Goal: Information Seeking & Learning: Learn about a topic

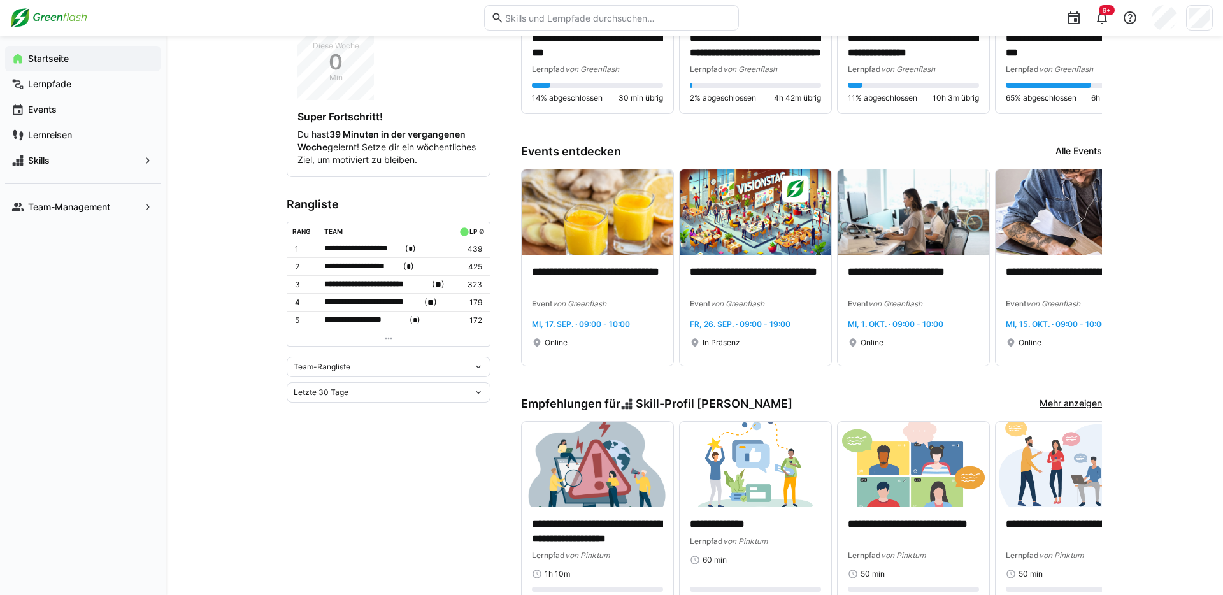
scroll to position [332, 0]
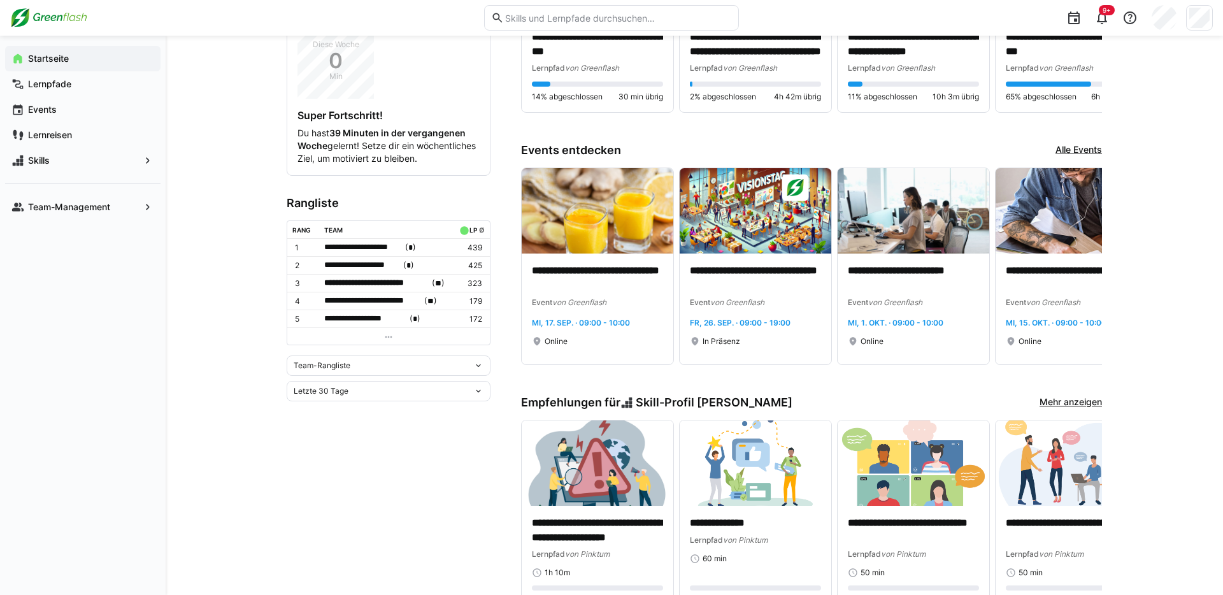
click at [1076, 149] on link "Alle Events" at bounding box center [1078, 150] width 46 height 14
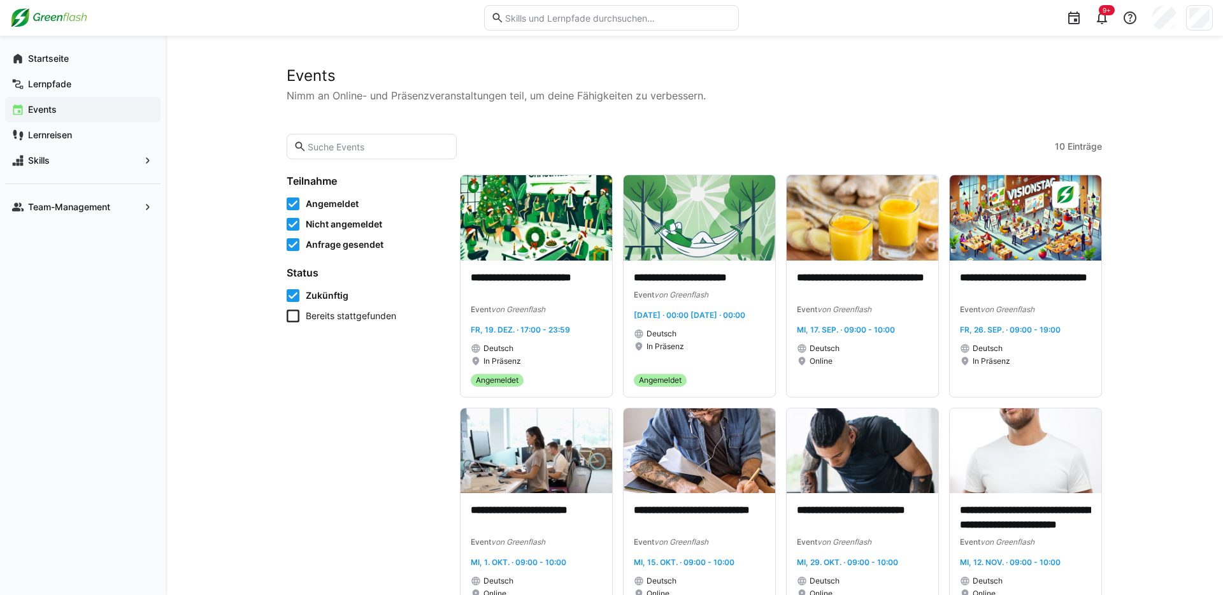
click at [515, 22] on input "text" at bounding box center [618, 17] width 228 height 11
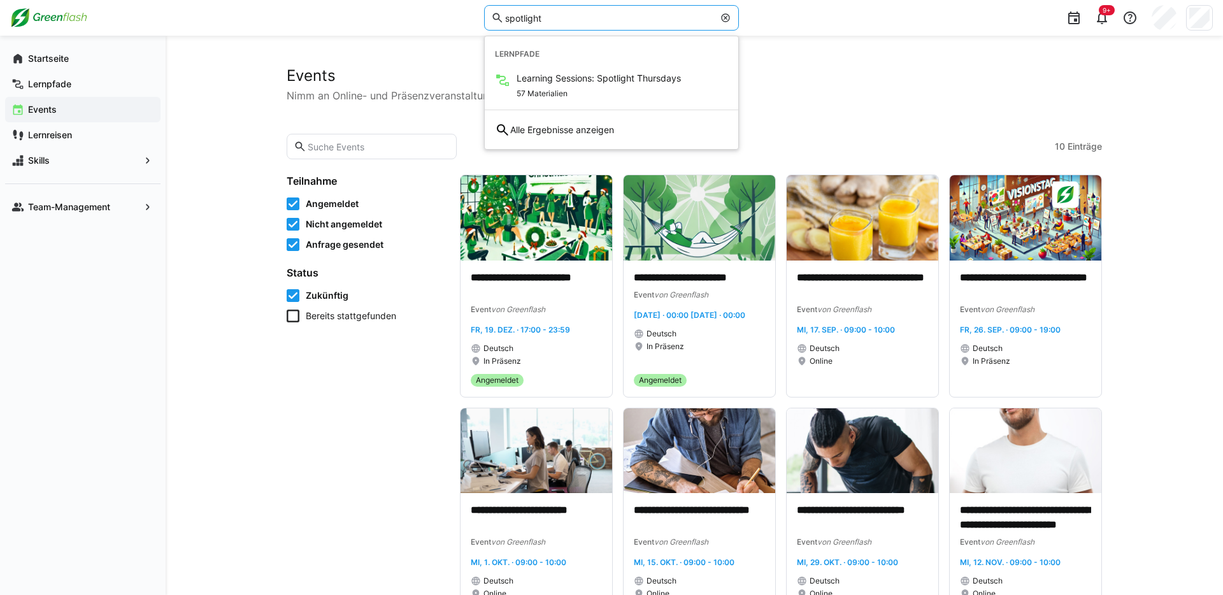
type input "spotlight"
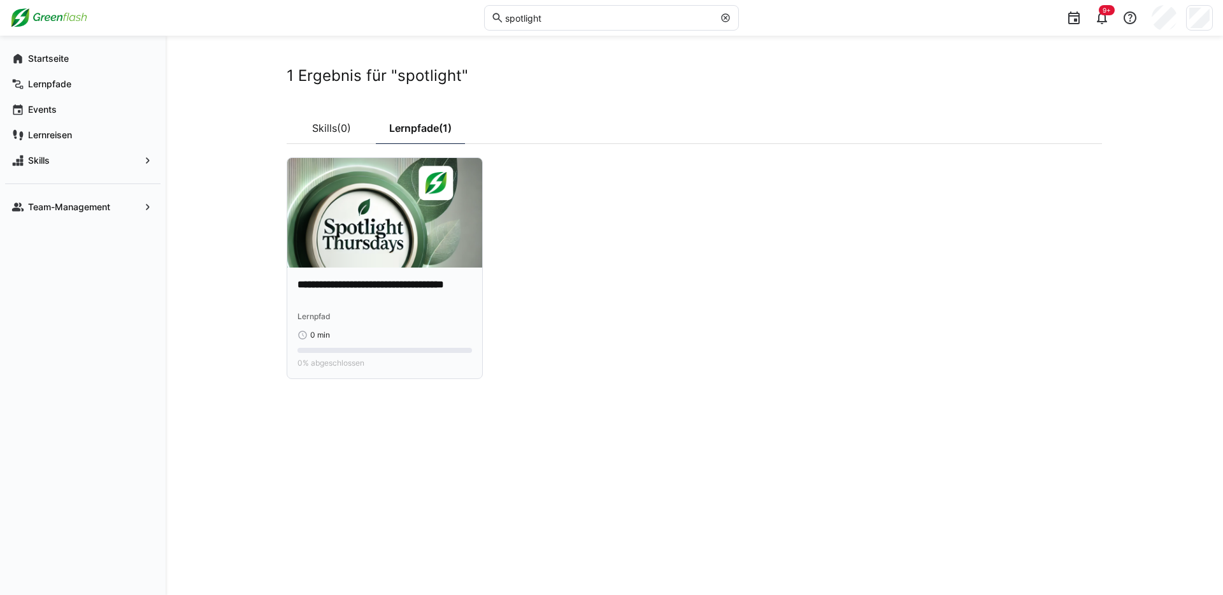
click at [341, 273] on div "**********" at bounding box center [384, 322] width 195 height 111
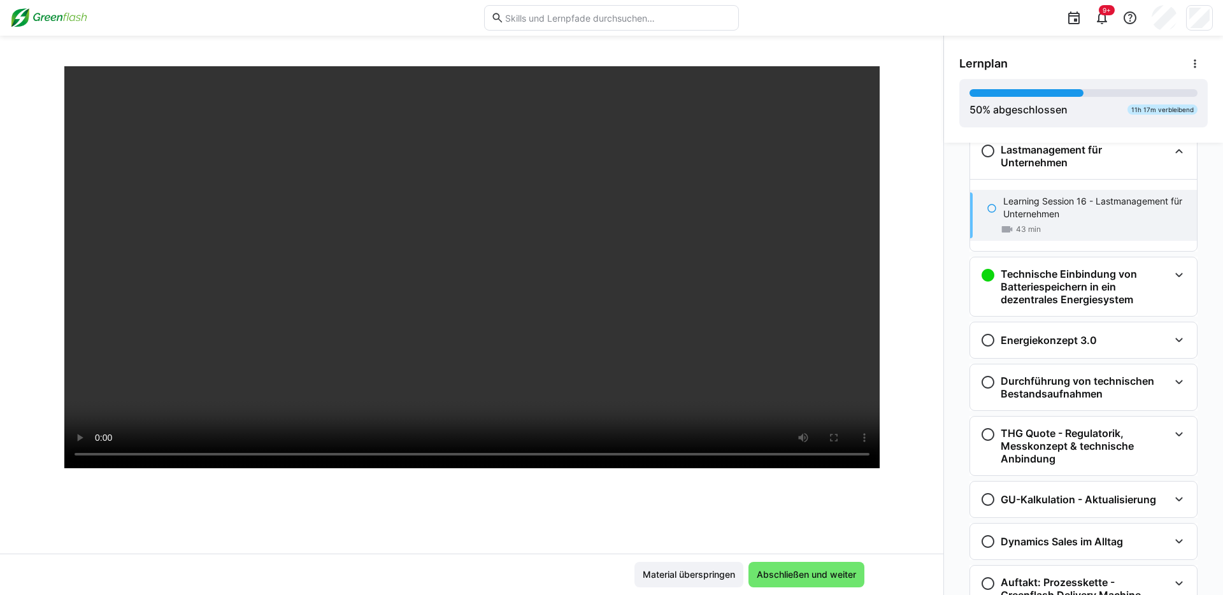
scroll to position [218, 0]
